Goal: Task Accomplishment & Management: Manage account settings

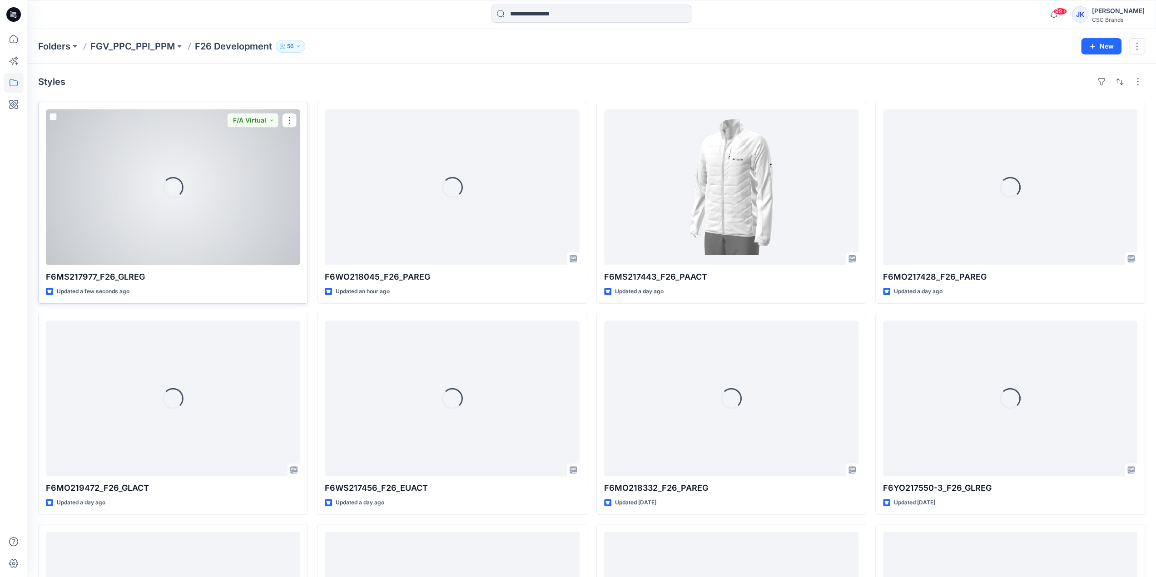
click at [232, 186] on div "Loading..." at bounding box center [173, 187] width 254 height 156
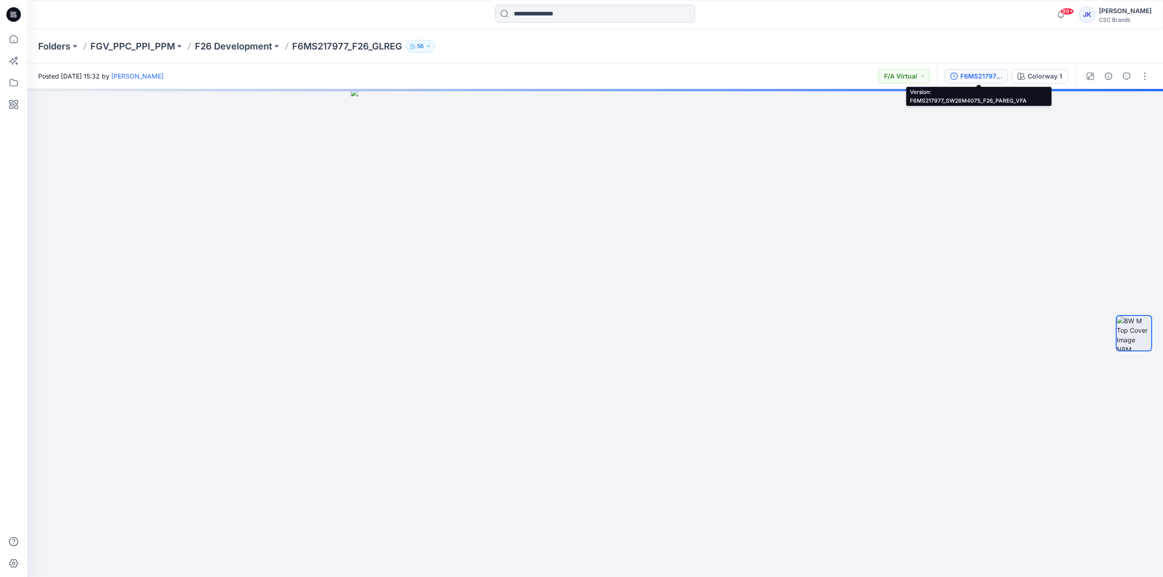
click at [986, 79] on div "F6MS217977_SW26M4075_F26_PAREG_VFA" at bounding box center [981, 76] width 42 height 10
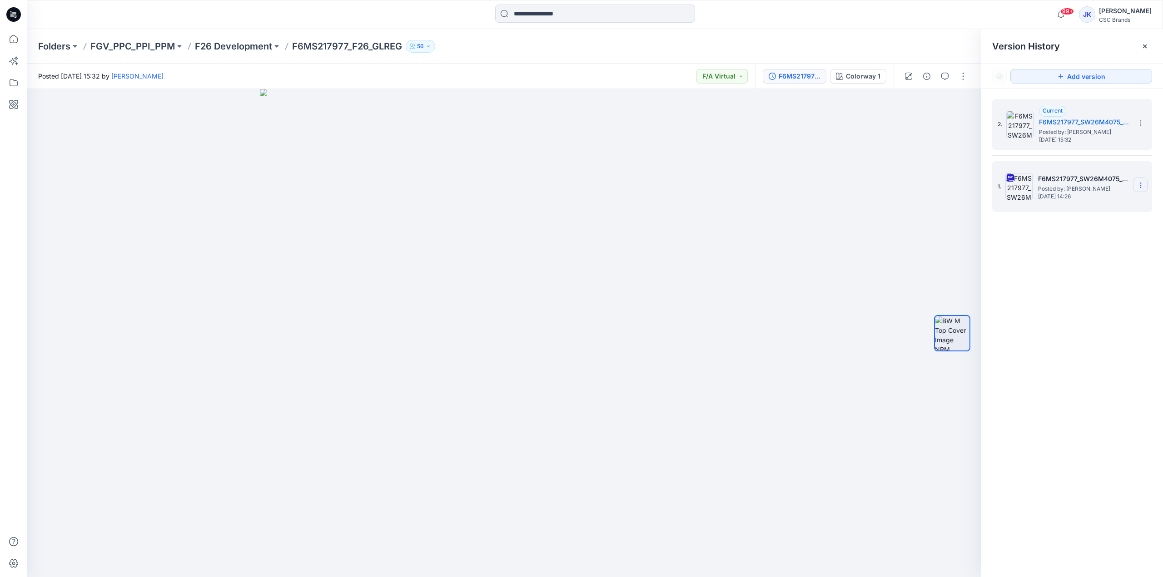
click at [1138, 183] on icon at bounding box center [1140, 185] width 7 height 7
click at [1095, 278] on span "Delete Version" at bounding box center [1078, 279] width 43 height 11
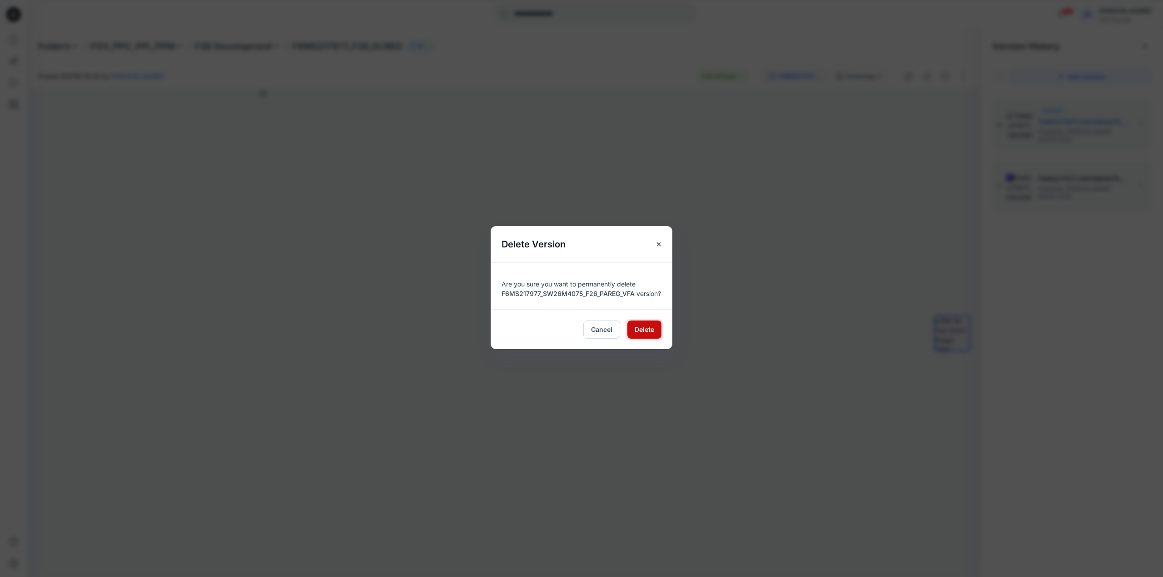
click at [649, 334] on span "Delete" at bounding box center [645, 330] width 20 height 10
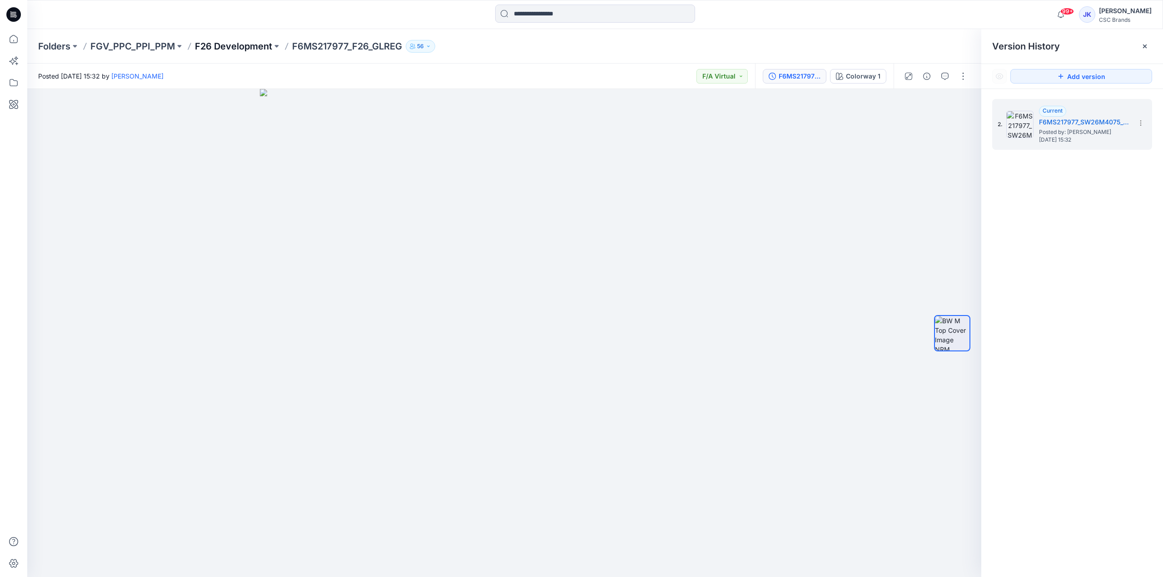
click at [237, 48] on p "F26 Development" at bounding box center [233, 46] width 77 height 13
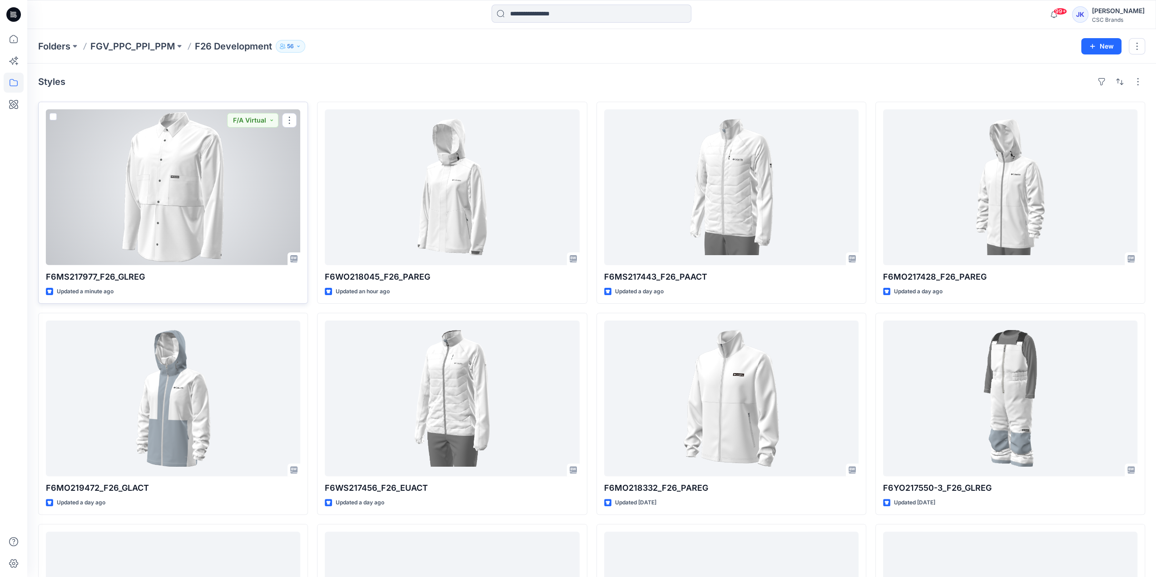
click at [221, 185] on div at bounding box center [173, 187] width 254 height 156
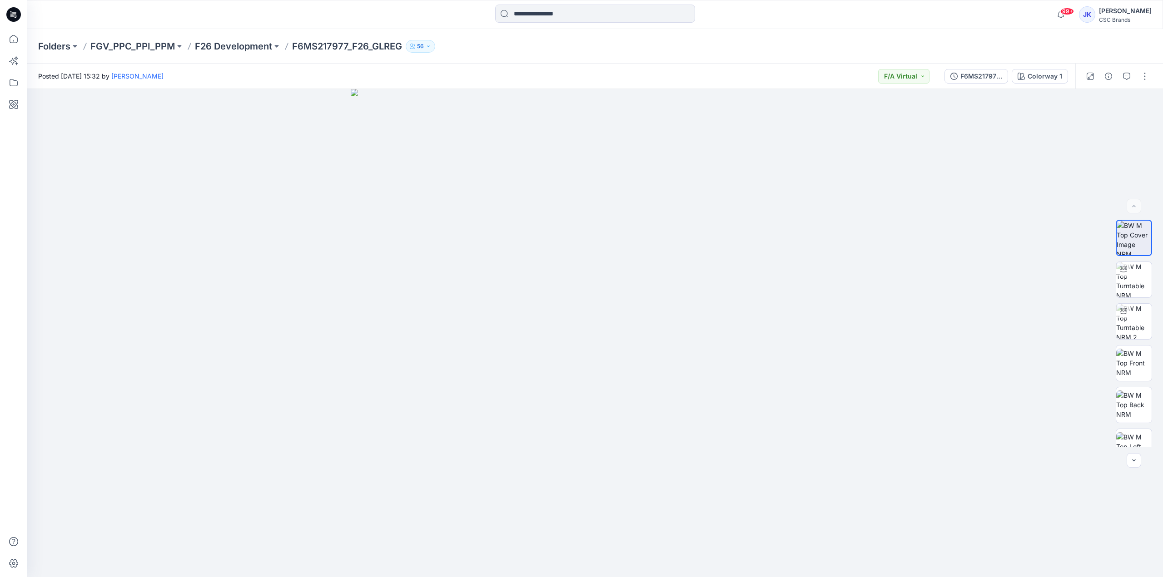
click at [1135, 74] on div at bounding box center [1117, 76] width 84 height 25
click at [1141, 74] on button "button" at bounding box center [1144, 76] width 15 height 15
click at [1080, 122] on button "Edit" at bounding box center [1107, 122] width 84 height 17
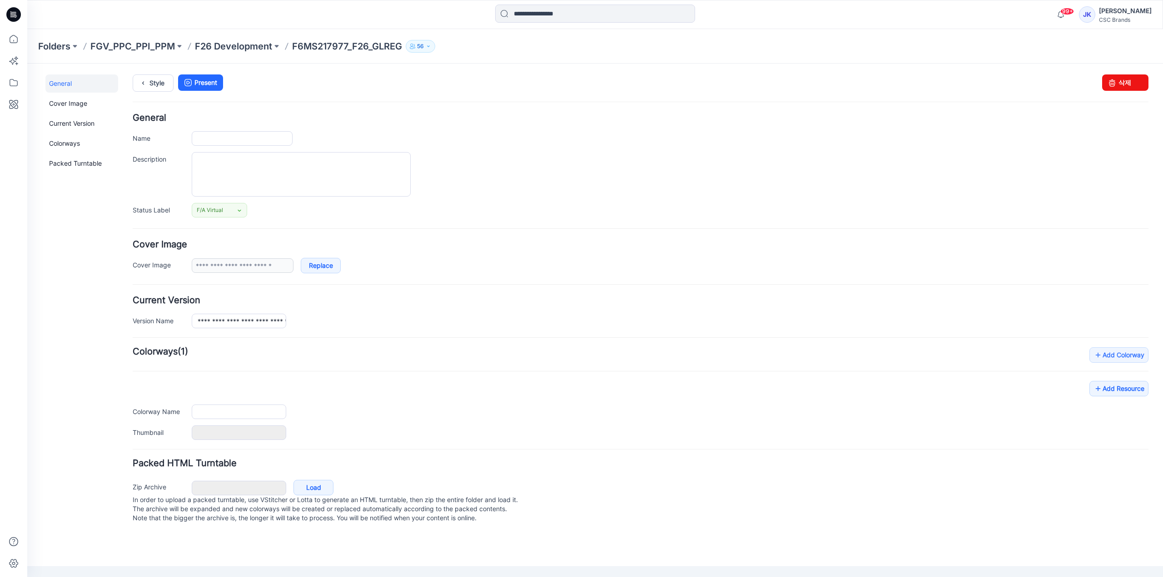
type input "**********"
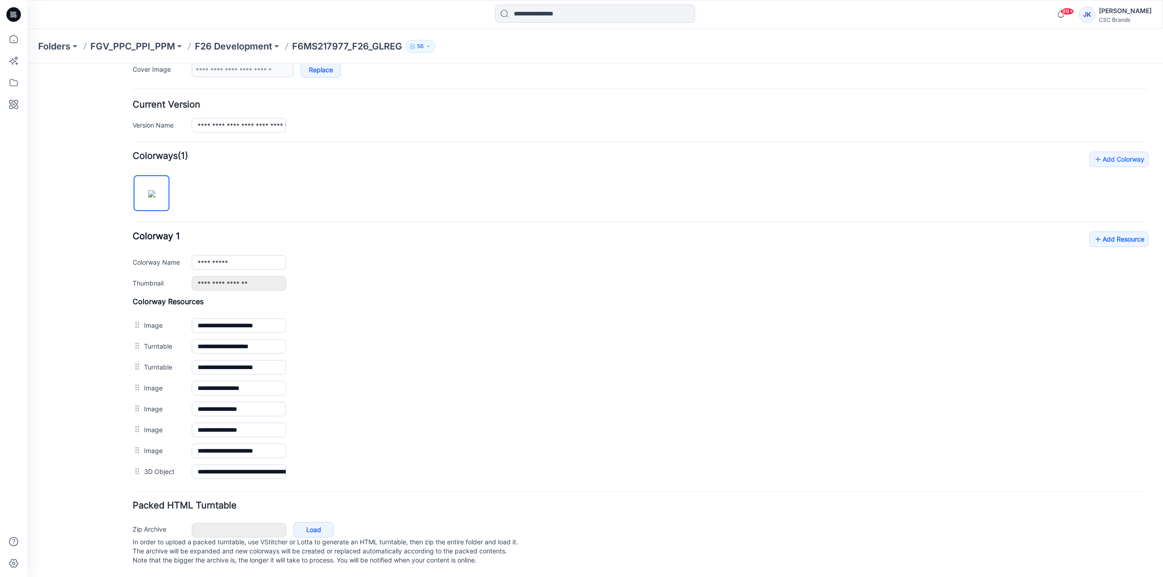
scroll to position [200, 0]
click at [1089, 232] on link "Add Resource" at bounding box center [1118, 239] width 59 height 15
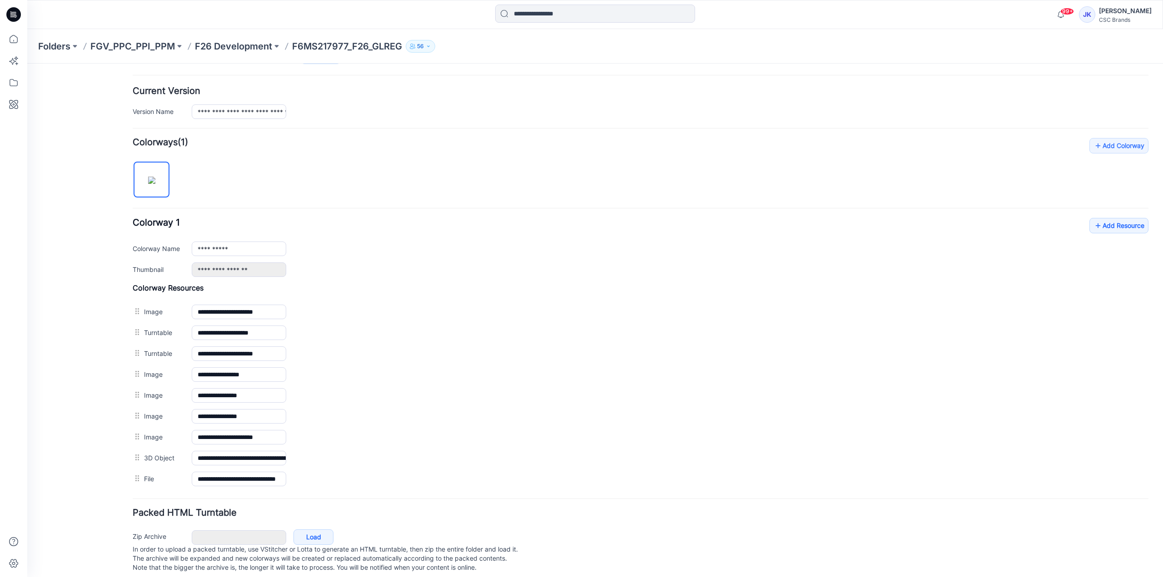
scroll to position [0, 0]
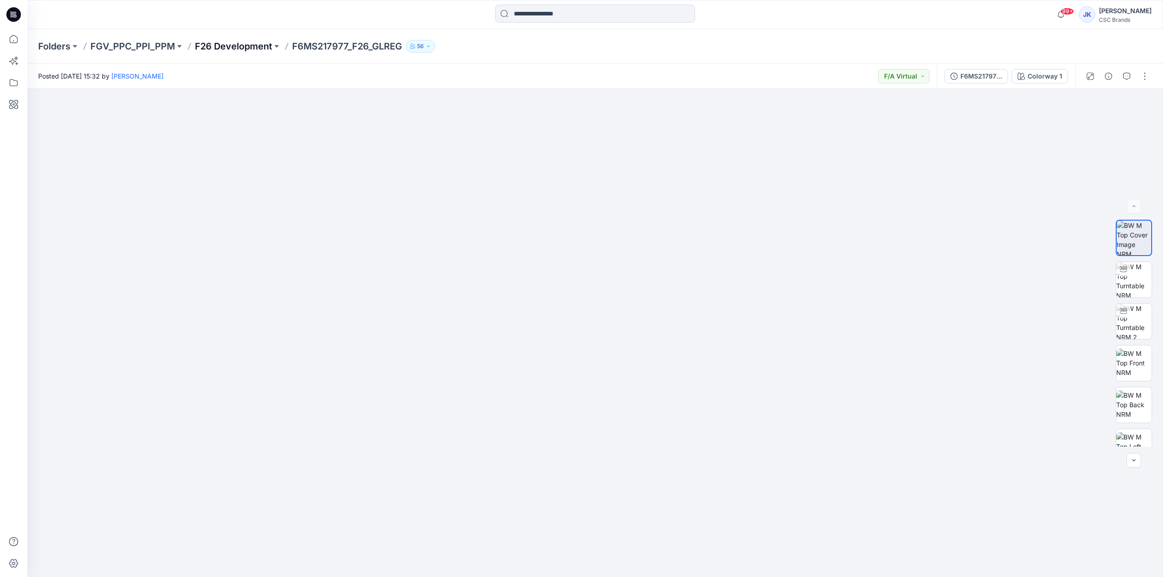
click at [242, 49] on p "F26 Development" at bounding box center [233, 46] width 77 height 13
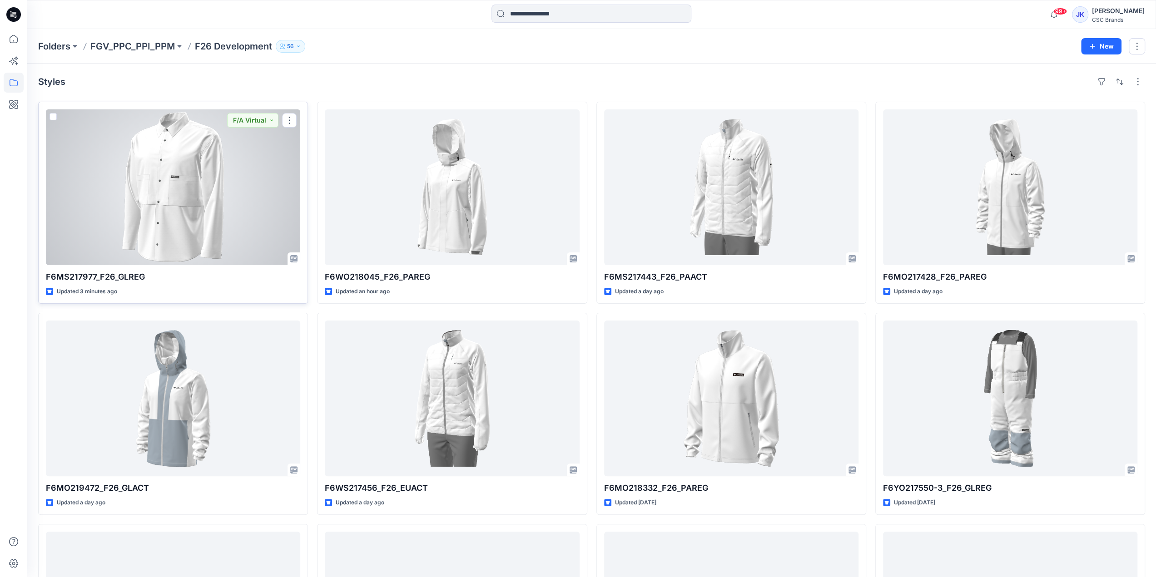
click at [230, 199] on div at bounding box center [173, 187] width 254 height 156
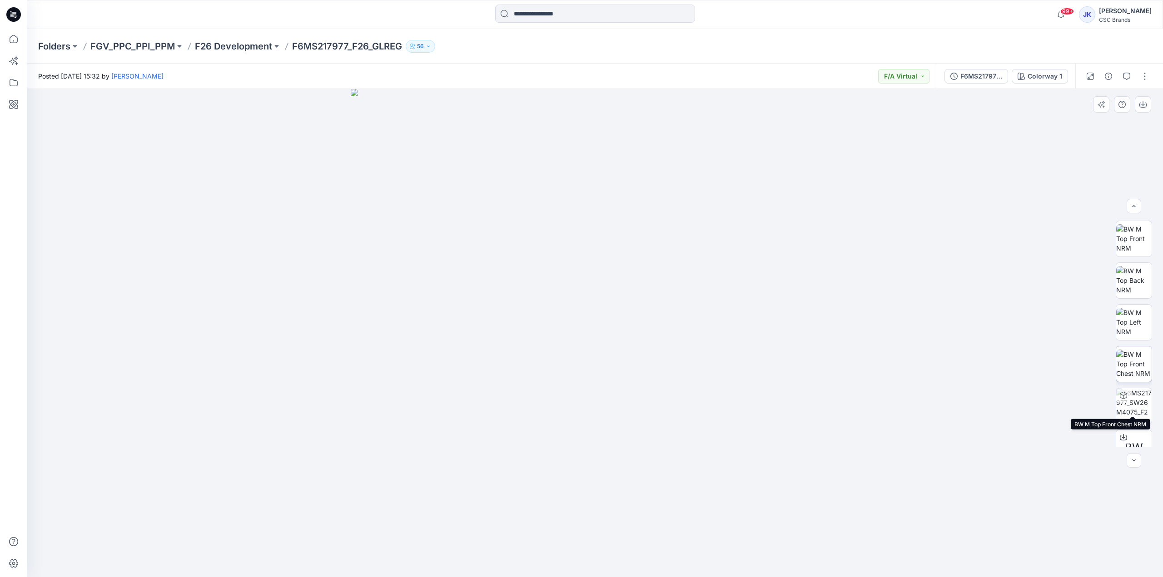
scroll to position [144, 0]
click at [249, 50] on p "F26 Development" at bounding box center [233, 46] width 77 height 13
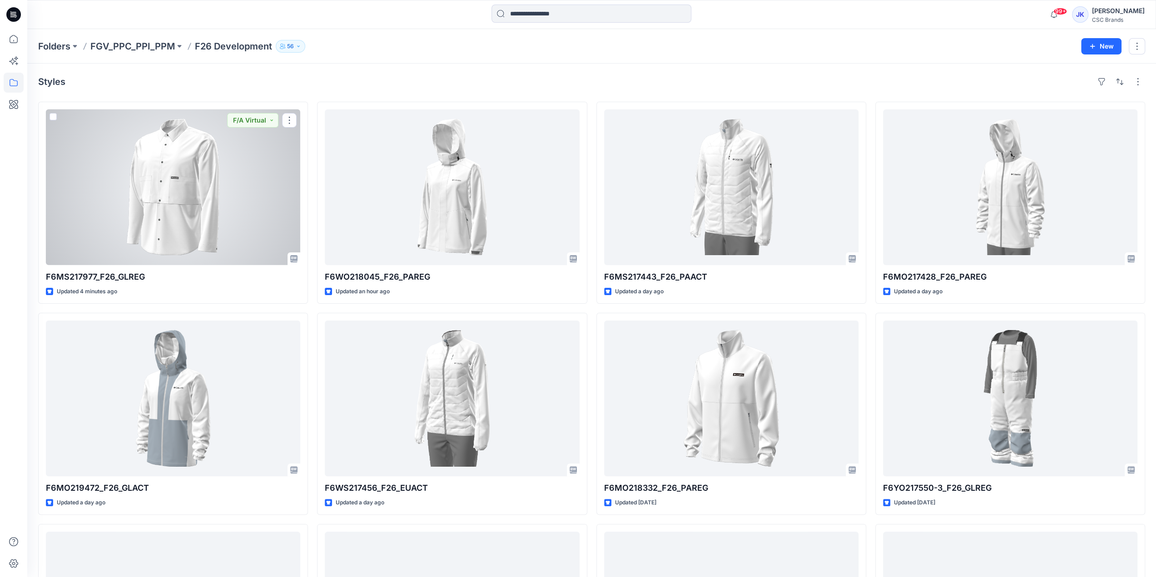
click at [205, 222] on div at bounding box center [173, 187] width 254 height 156
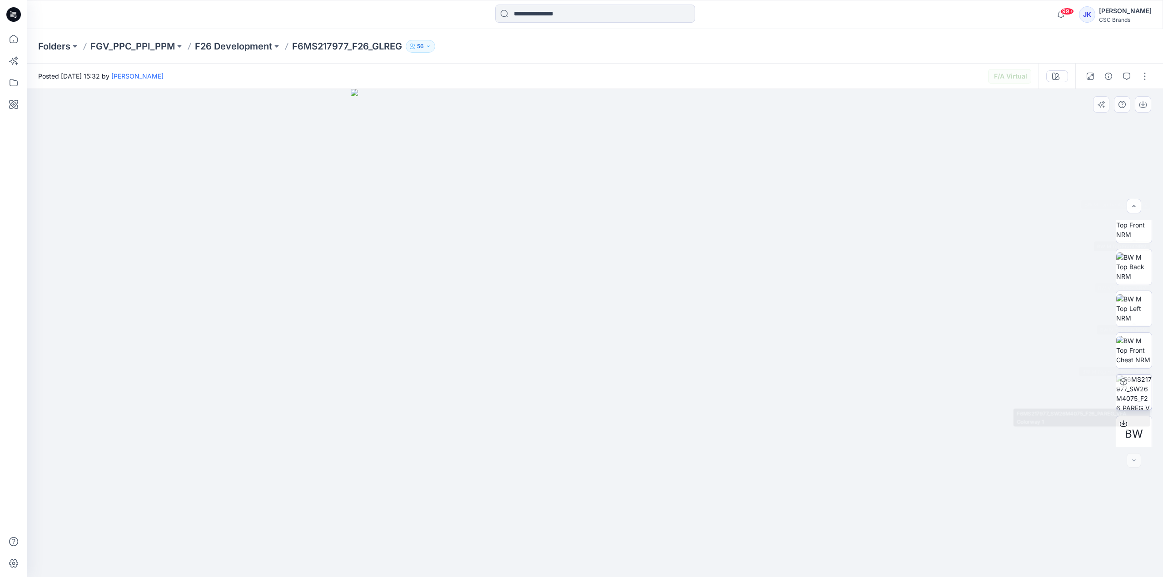
scroll to position [144, 0]
click at [236, 51] on p "F26 Development" at bounding box center [233, 46] width 77 height 13
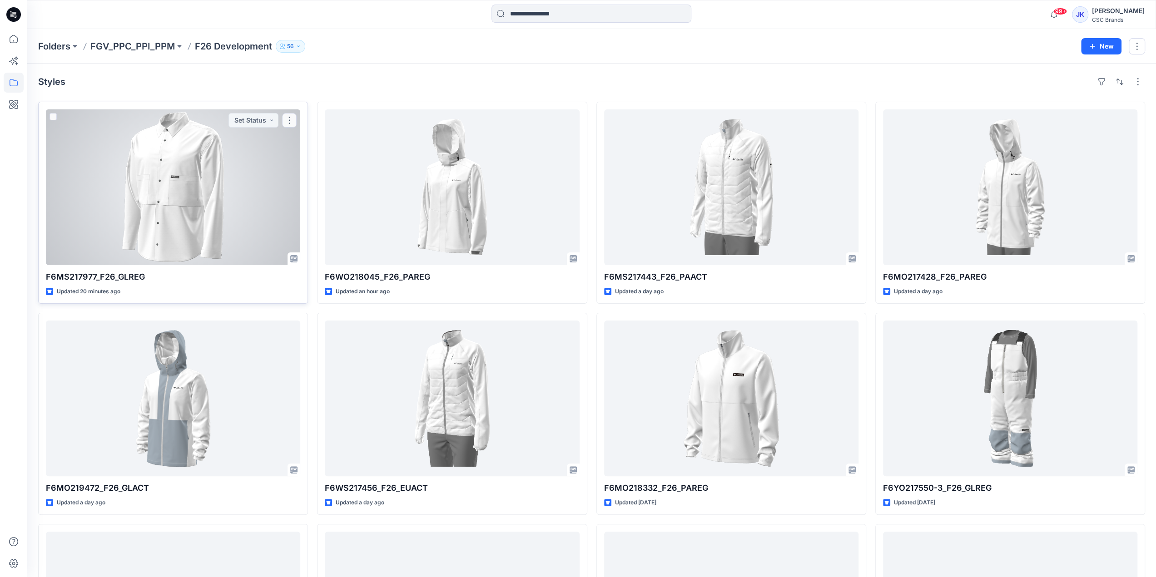
click at [194, 167] on div at bounding box center [173, 187] width 254 height 156
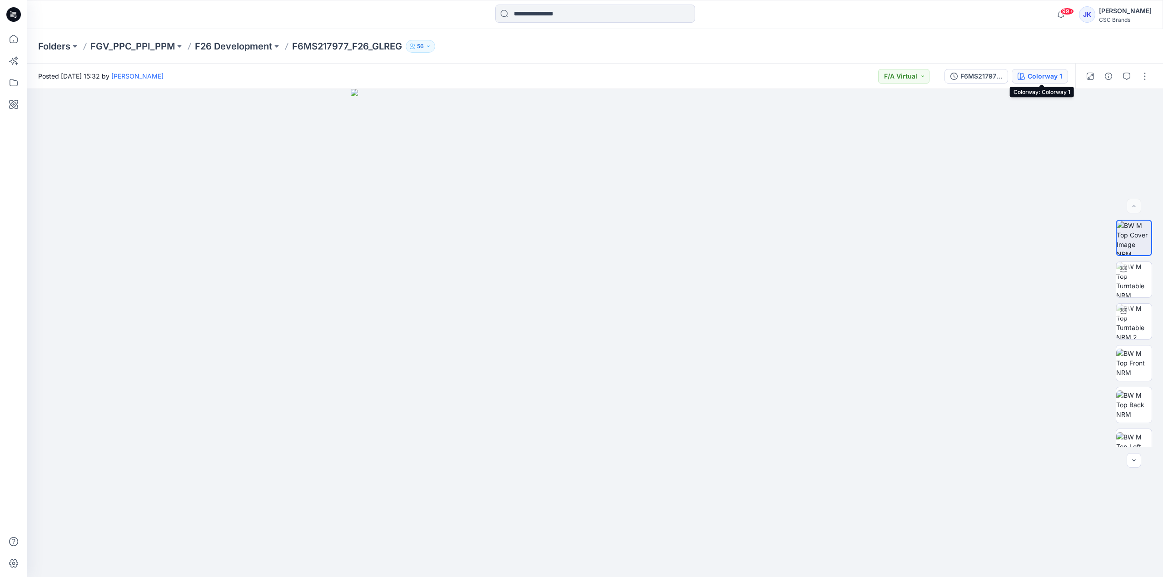
click at [1033, 72] on div "Colorway 1" at bounding box center [1045, 76] width 35 height 10
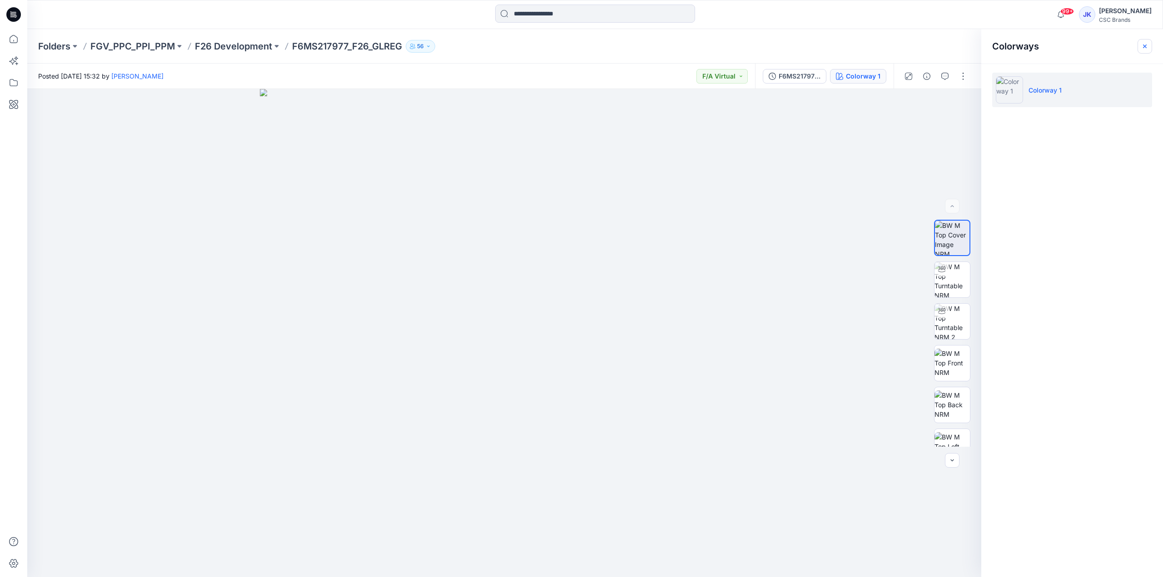
click at [1145, 47] on icon "button" at bounding box center [1144, 46] width 7 height 7
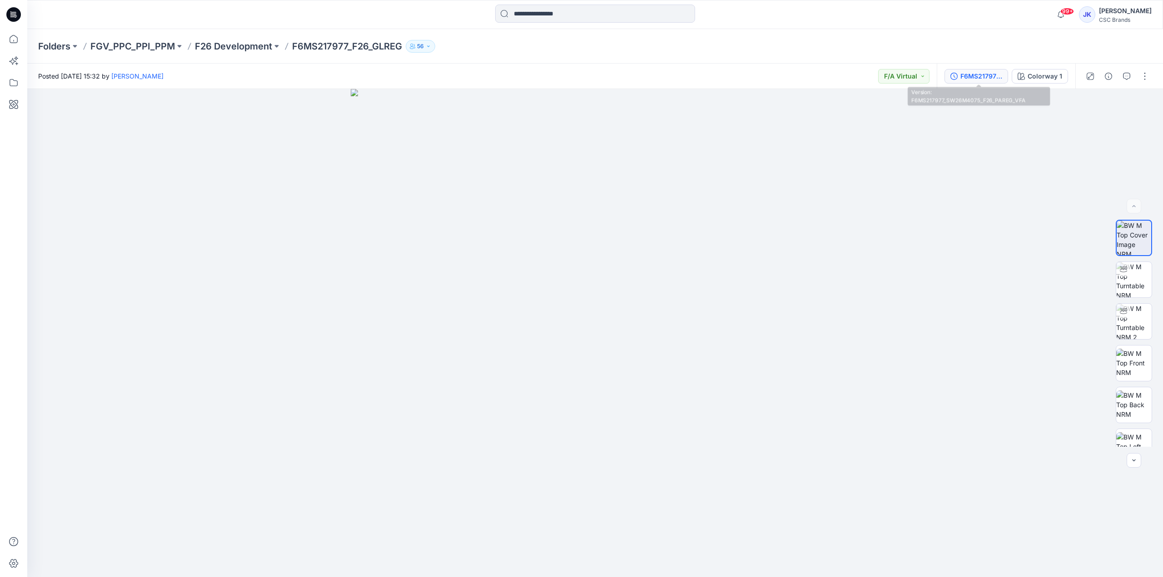
click at [979, 78] on div "F6MS217977_SW26M4075_F26_PAREG_VFA" at bounding box center [981, 76] width 42 height 10
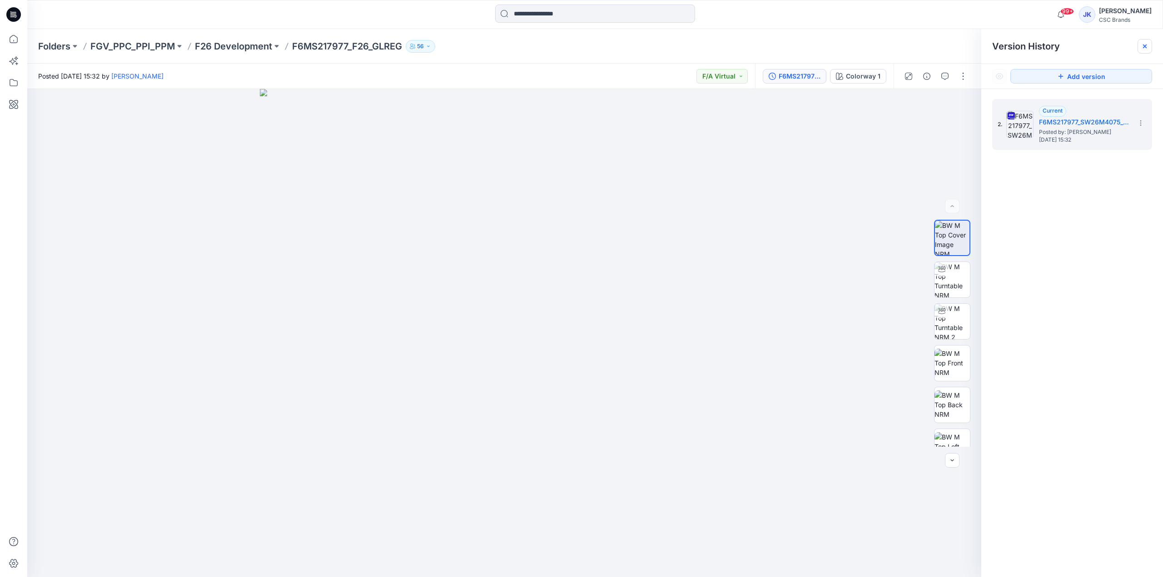
click at [1147, 44] on icon at bounding box center [1144, 46] width 7 height 7
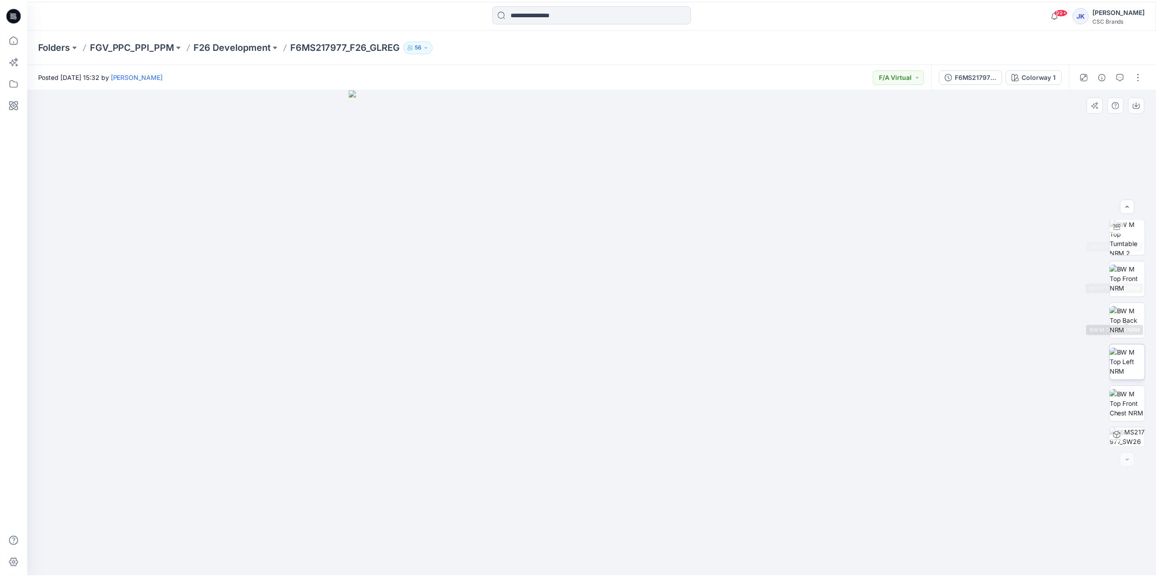
scroll to position [144, 0]
click at [243, 49] on p "F26 Development" at bounding box center [233, 46] width 77 height 13
